Goal: Information Seeking & Learning: Learn about a topic

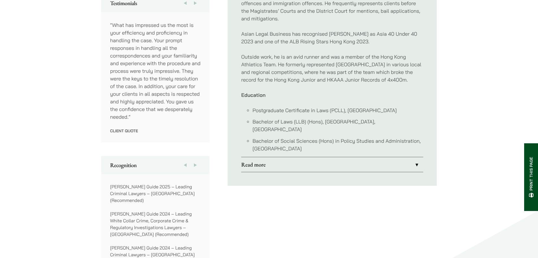
scroll to position [339, 0]
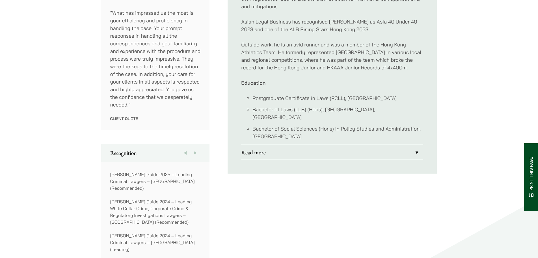
click at [420, 147] on link "Read more" at bounding box center [332, 152] width 182 height 15
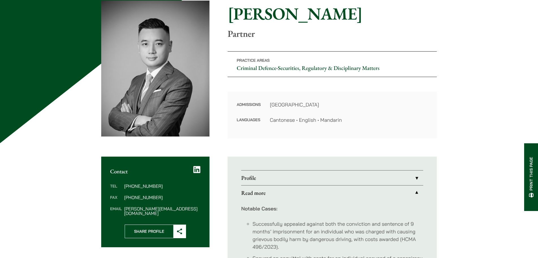
scroll to position [61, 0]
click at [418, 193] on link "Read more" at bounding box center [332, 192] width 182 height 15
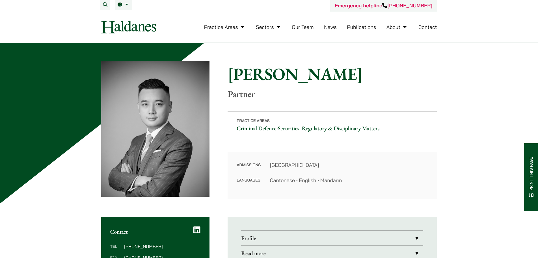
scroll to position [0, 0]
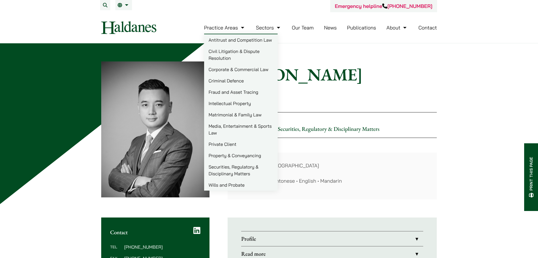
click at [238, 26] on link "Practice Areas" at bounding box center [225, 27] width 42 height 7
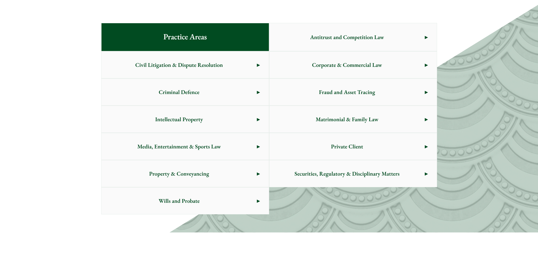
scroll to position [318, 0]
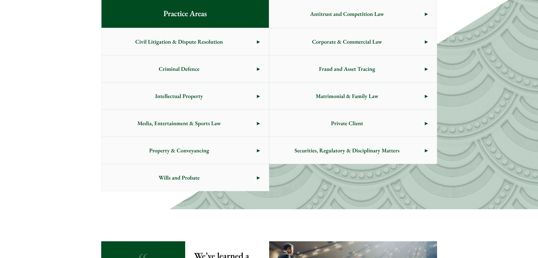
click at [259, 124] on link "Media, Entertainment & Sports Law" at bounding box center [185, 123] width 167 height 27
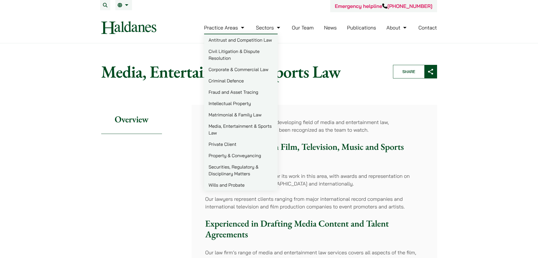
click at [239, 54] on link "Civil Litigation & Dispute Resolution" at bounding box center [241, 55] width 74 height 18
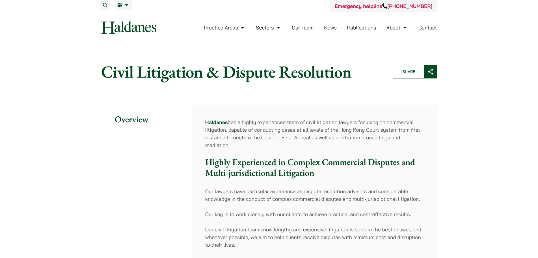
click at [253, 5] on div "Emergency helpline +852 9763 5524" at bounding box center [269, 6] width 336 height 12
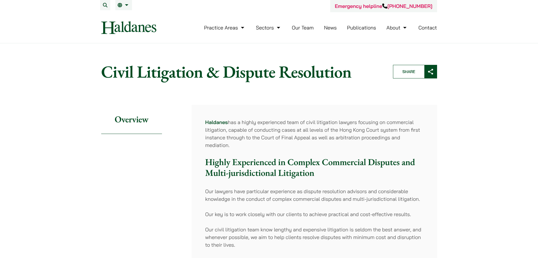
drag, startPoint x: 358, startPoint y: 121, endPoint x: 351, endPoint y: 122, distance: 6.3
click at [358, 121] on p "Haldanes has a highly experienced team of civil litigation lawyers focusing on …" at bounding box center [314, 133] width 218 height 31
